Goal: Task Accomplishment & Management: Manage account settings

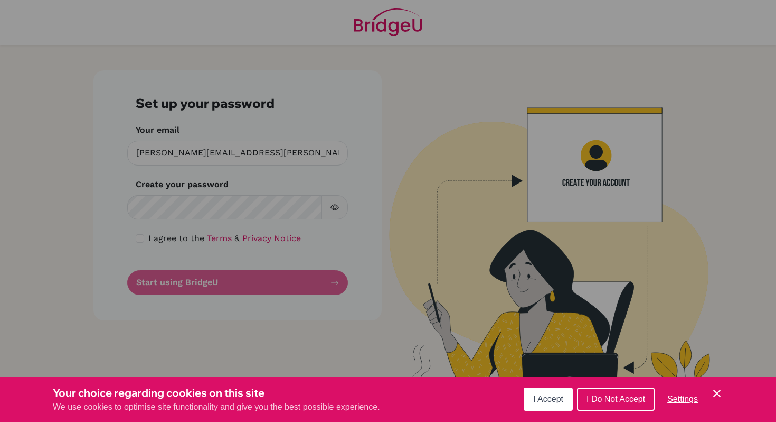
click at [171, 215] on div "Cookie Preferences" at bounding box center [388, 211] width 776 height 422
click at [539, 400] on span "I Accept" at bounding box center [548, 398] width 30 height 9
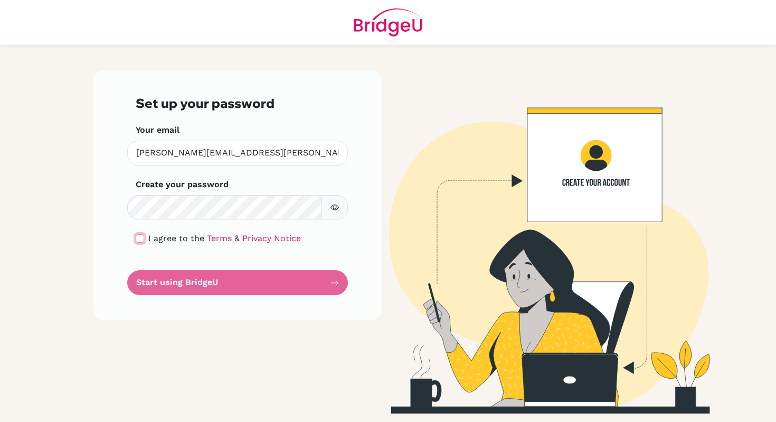
click at [139, 238] on input "checkbox" at bounding box center [140, 238] width 8 height 8
checkbox input "true"
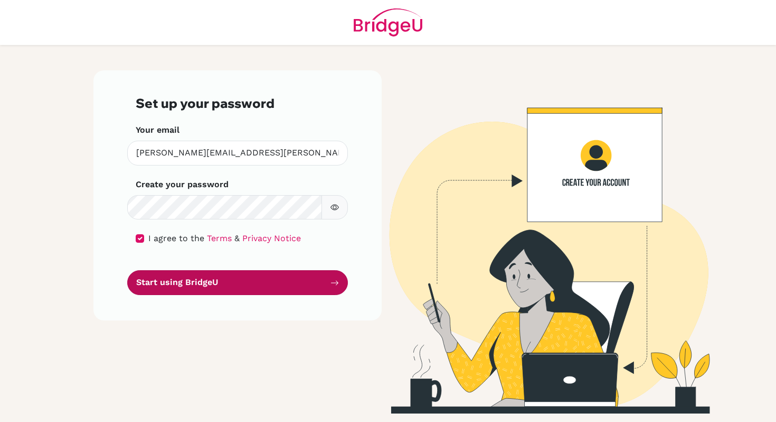
click at [163, 286] on button "Start using BridgeU" at bounding box center [237, 282] width 221 height 25
click at [324, 285] on button "Start using BridgeU" at bounding box center [237, 282] width 221 height 25
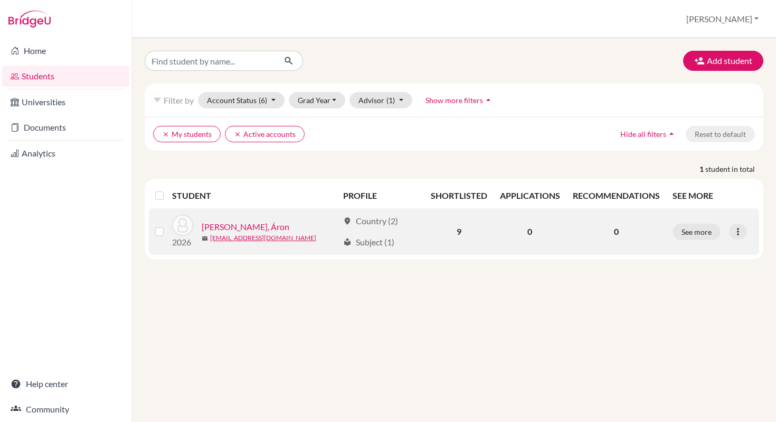
click at [461, 232] on td "9" at bounding box center [459, 231] width 69 height 46
click at [214, 226] on link "Kovács, Áron" at bounding box center [246, 226] width 88 height 13
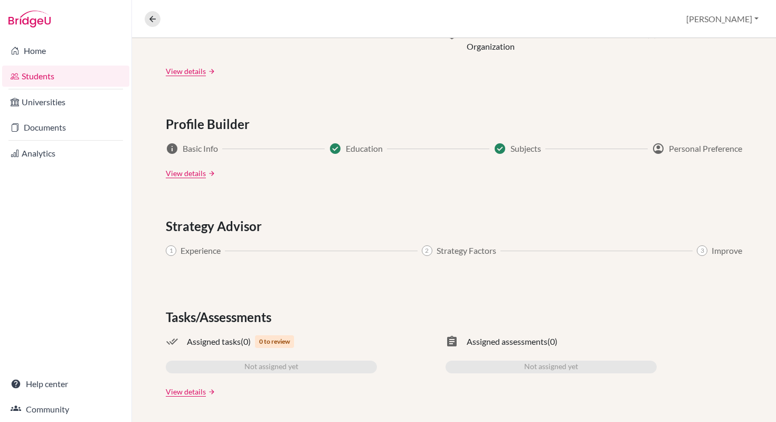
scroll to position [558, 0]
